Goal: Information Seeking & Learning: Learn about a topic

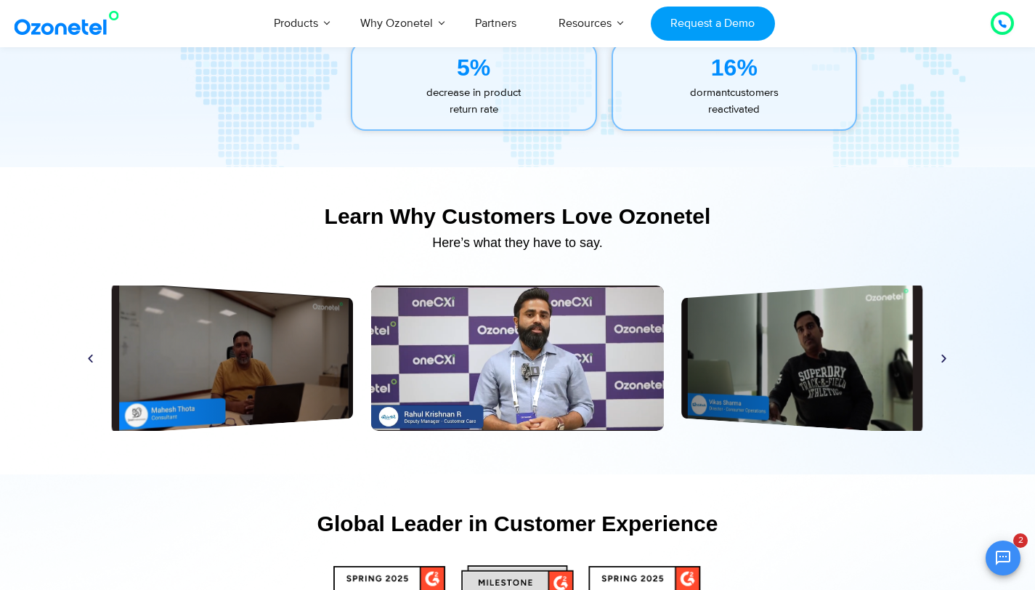
scroll to position [6836, 0]
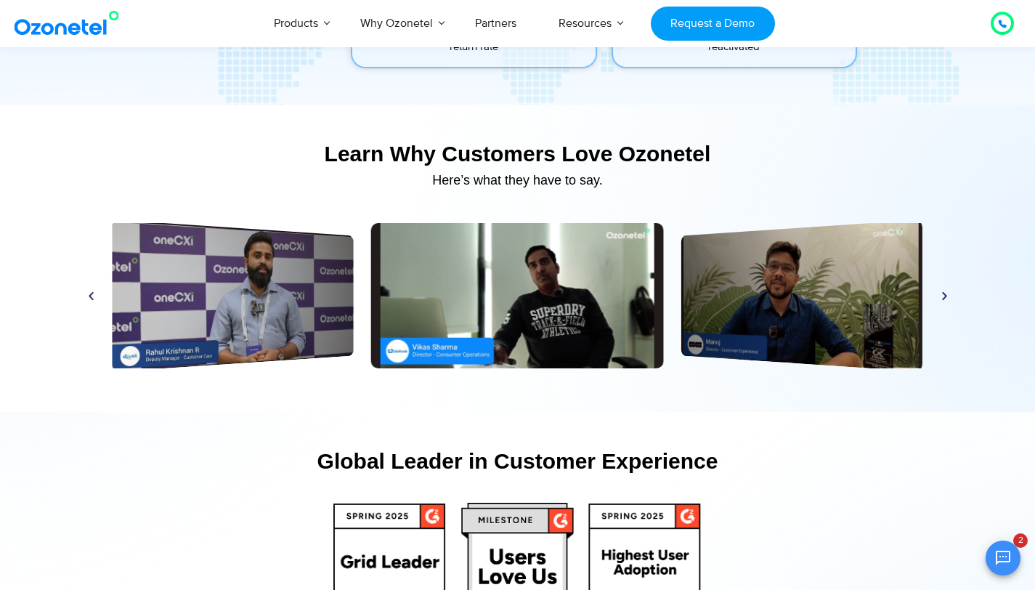
click at [941, 294] on icon "Next slide" at bounding box center [944, 296] width 11 height 11
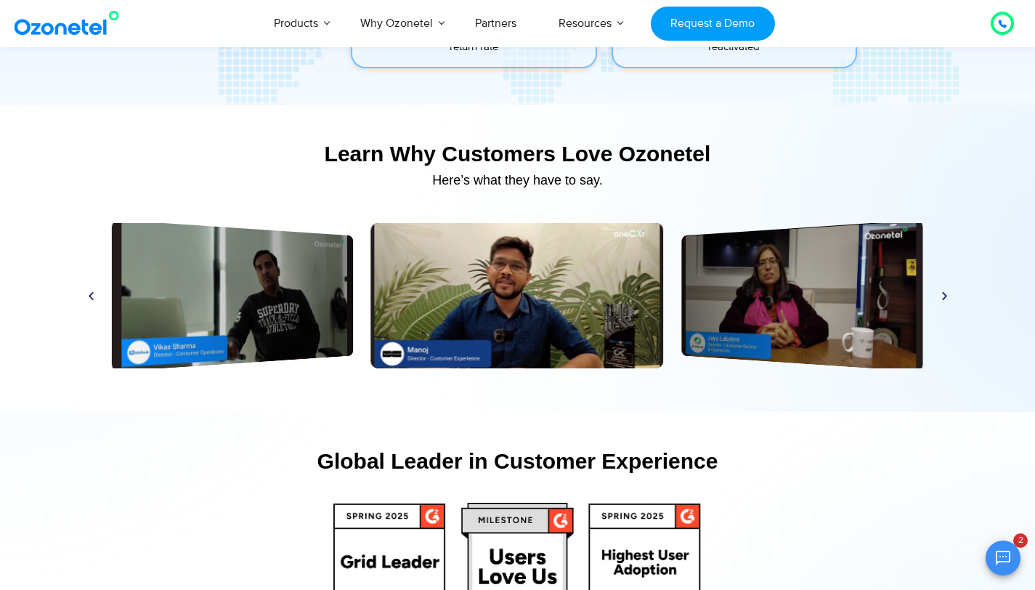
click at [941, 294] on icon "Next slide" at bounding box center [944, 296] width 11 height 11
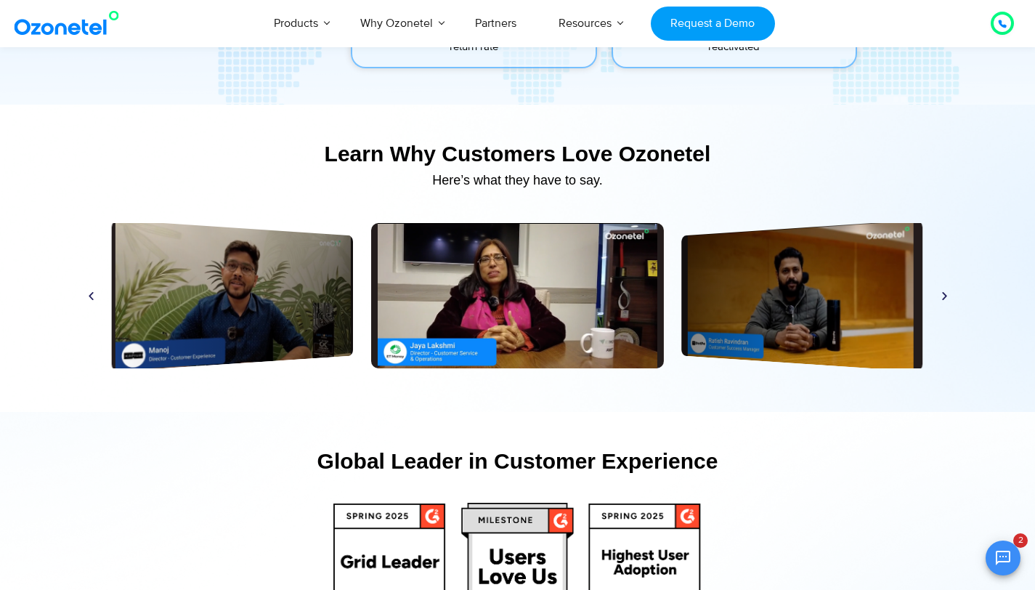
click at [941, 294] on icon "Next slide" at bounding box center [944, 296] width 11 height 11
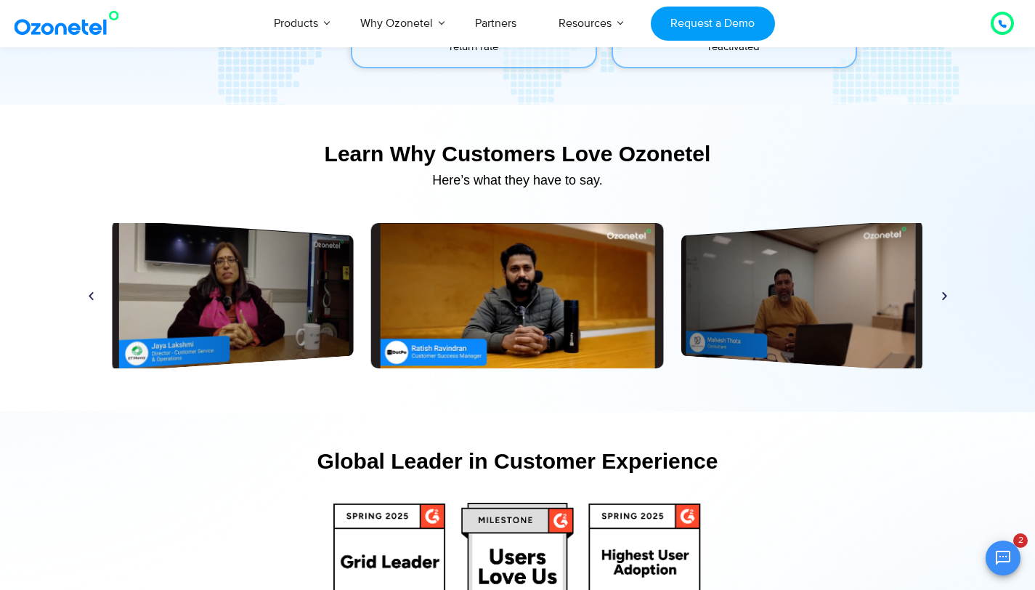
click at [941, 294] on icon "Next slide" at bounding box center [944, 296] width 11 height 11
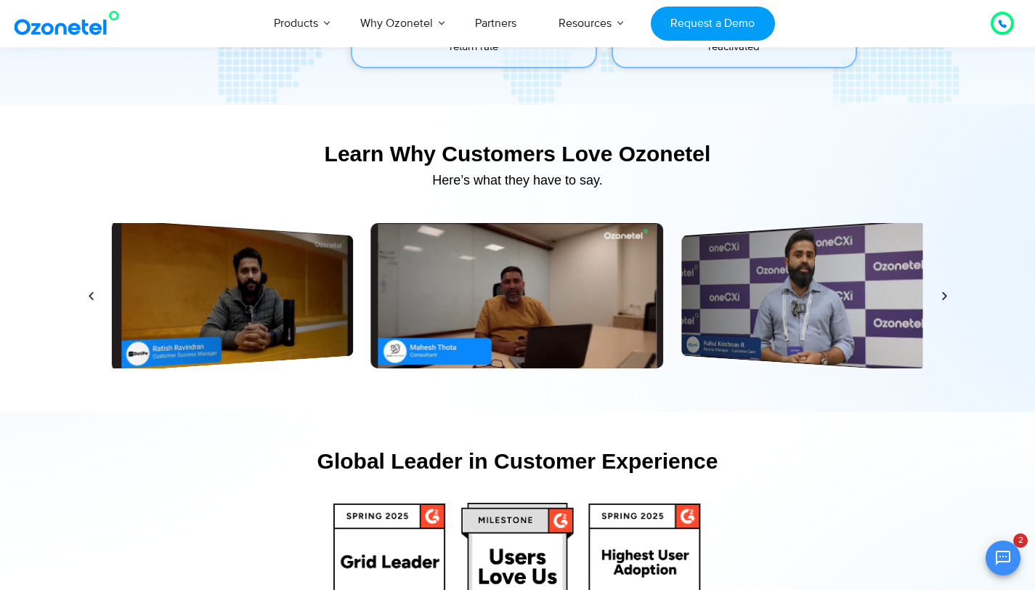
click at [941, 294] on icon "Next slide" at bounding box center [944, 296] width 11 height 11
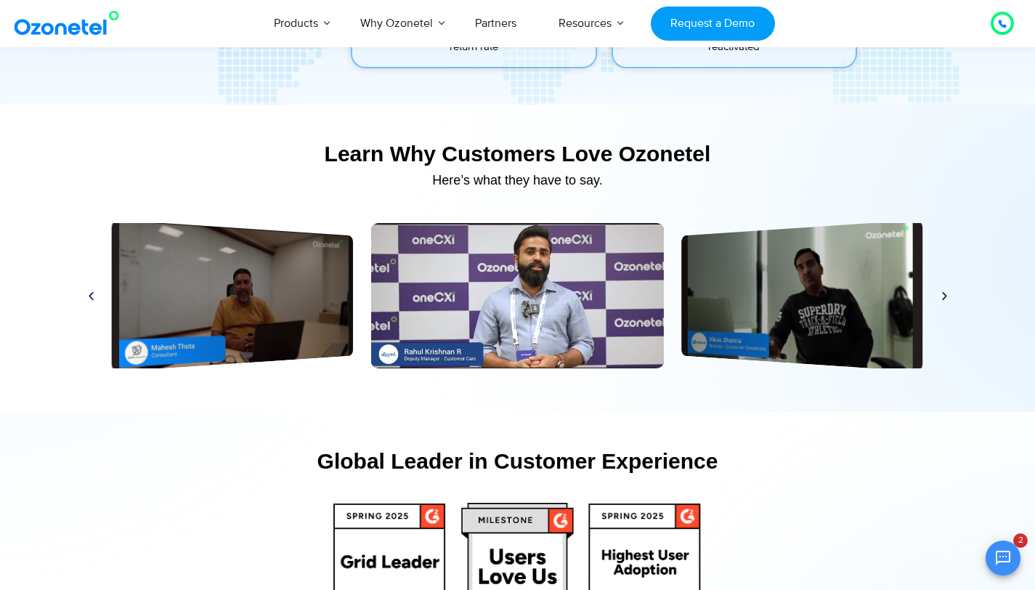
click at [941, 294] on icon "Next slide" at bounding box center [944, 296] width 11 height 11
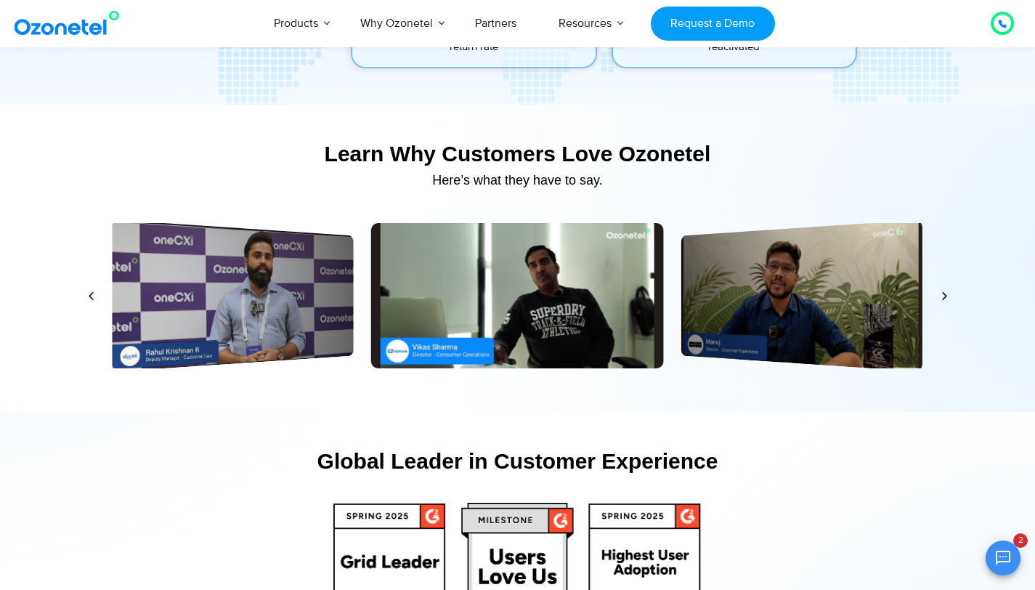
click at [941, 294] on icon "Next slide" at bounding box center [944, 296] width 11 height 11
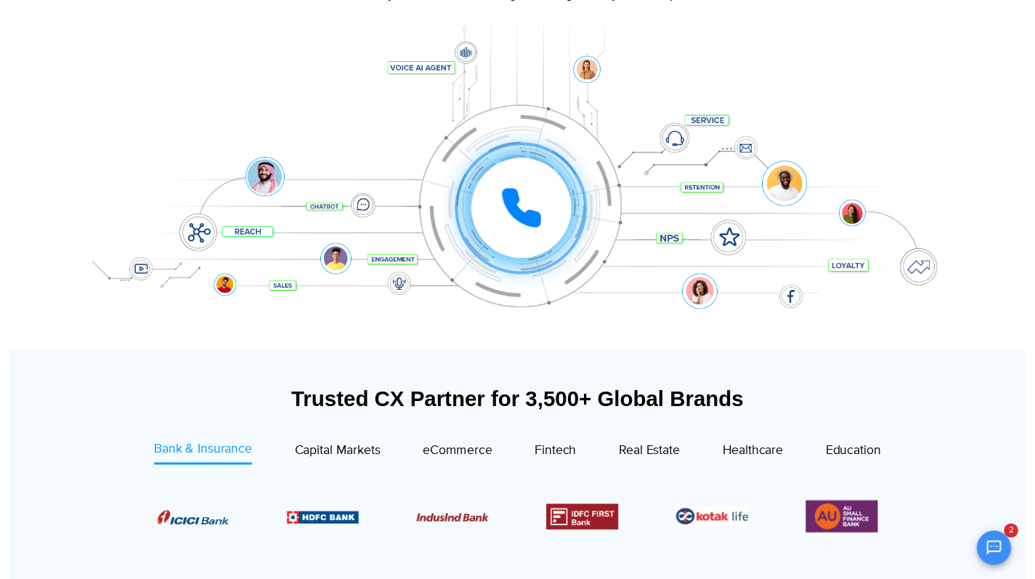
scroll to position [0, 0]
